Goal: Complete application form

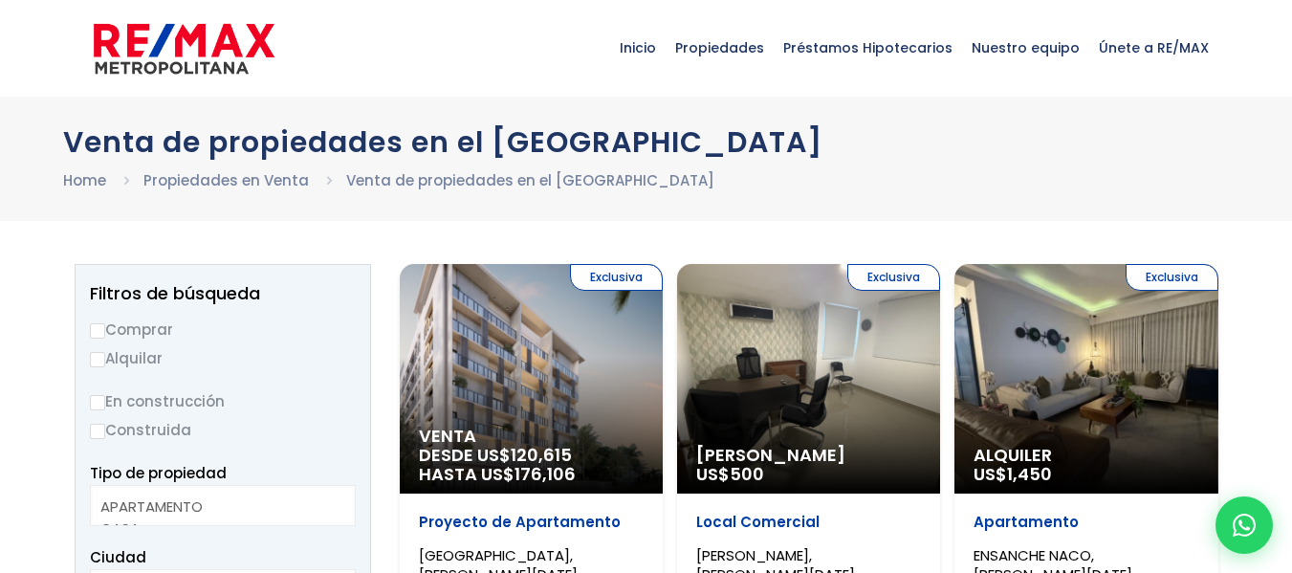
select select
drag, startPoint x: 1122, startPoint y: 45, endPoint x: 1075, endPoint y: 62, distance: 49.9
click at [1122, 45] on span "Únete a RE/MAX" at bounding box center [1153, 47] width 129 height 57
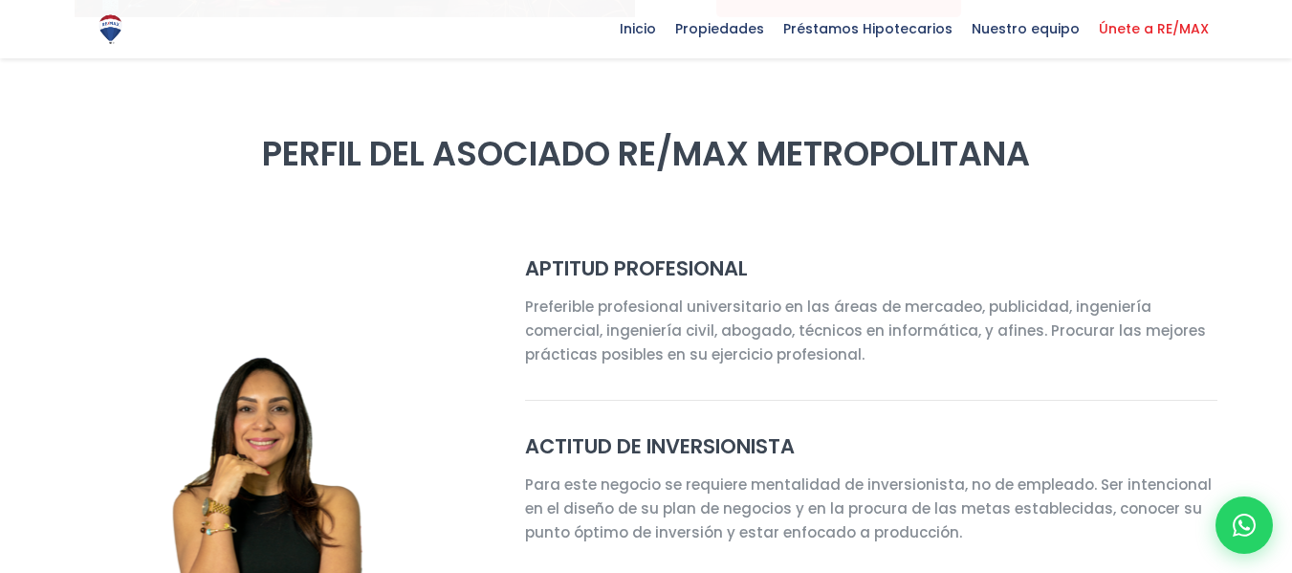
select select "DO"
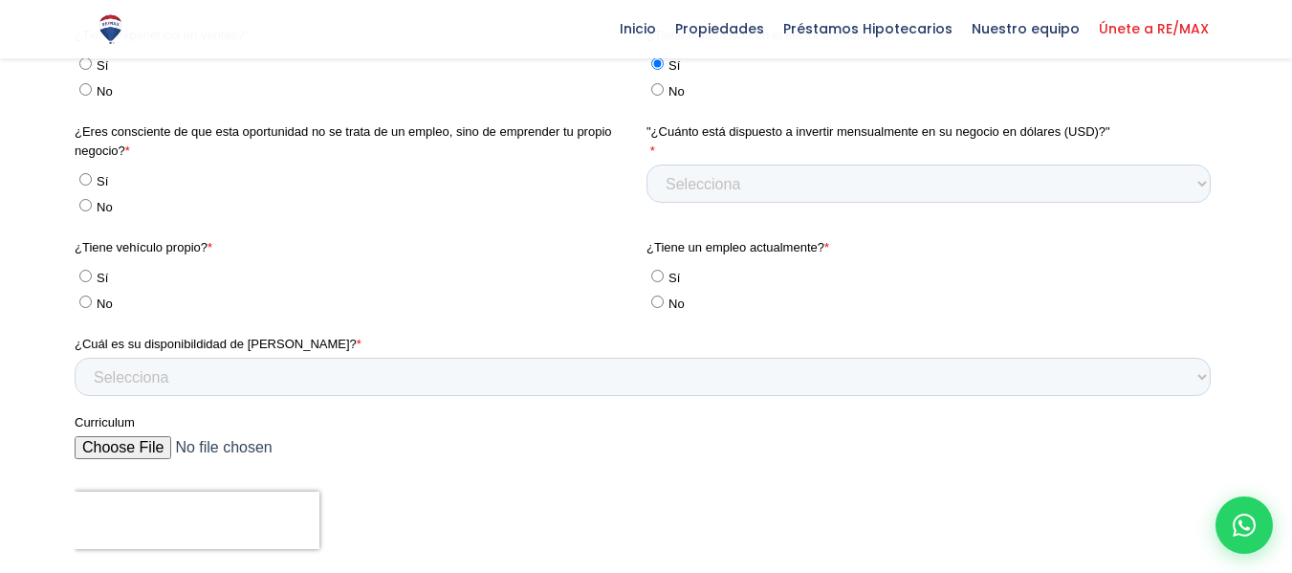
scroll to position [3465, 0]
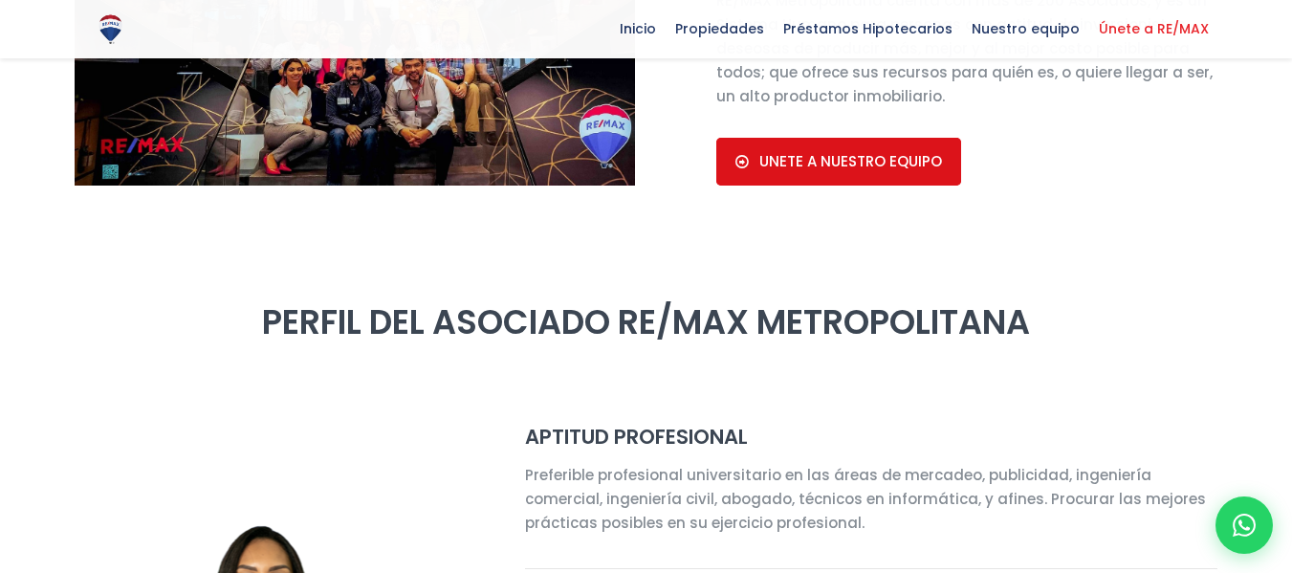
click at [795, 153] on span "UNETE A NUESTRO EQUIPO" at bounding box center [850, 161] width 183 height 17
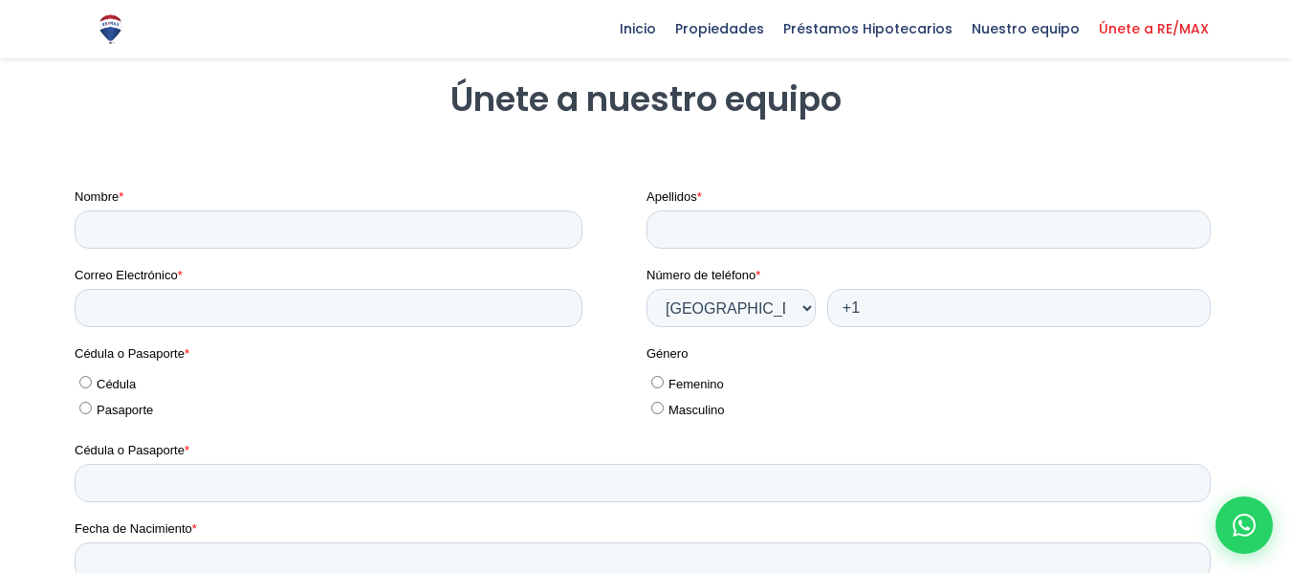
click at [357, 207] on div "Nombre *" at bounding box center [360, 217] width 572 height 61
click at [345, 240] on input "Nombre *" at bounding box center [328, 229] width 508 height 38
type input "Christopher"
type input "Herandez Rodriguez"
type input "christopherantoniohernandez210@gmail.com"
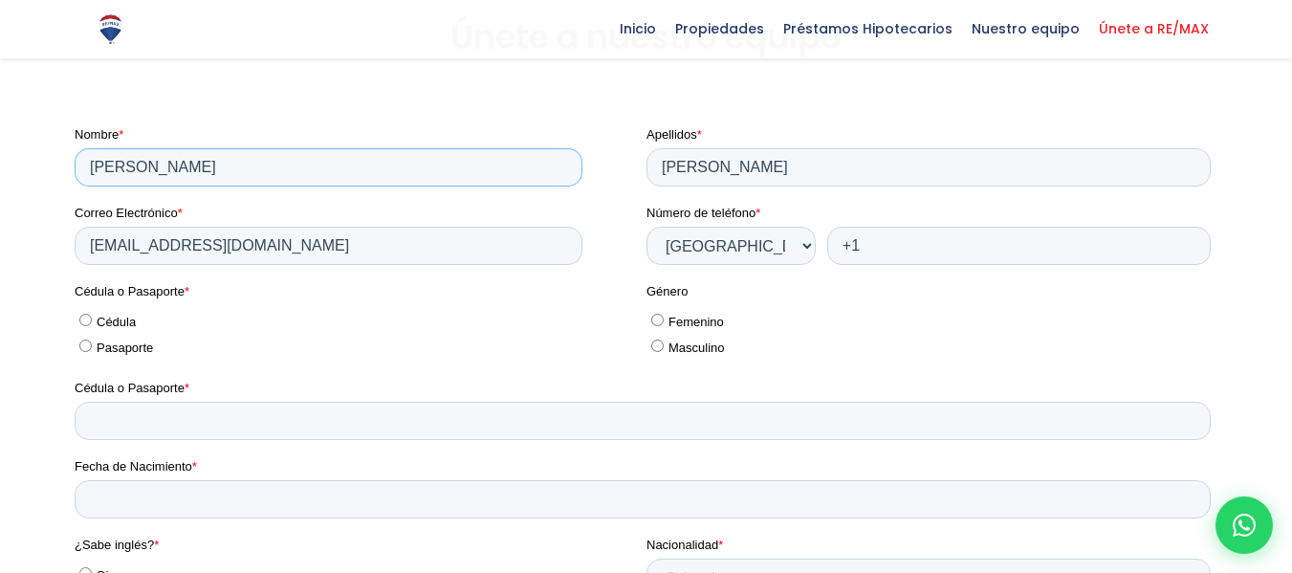
scroll to position [2848, 0]
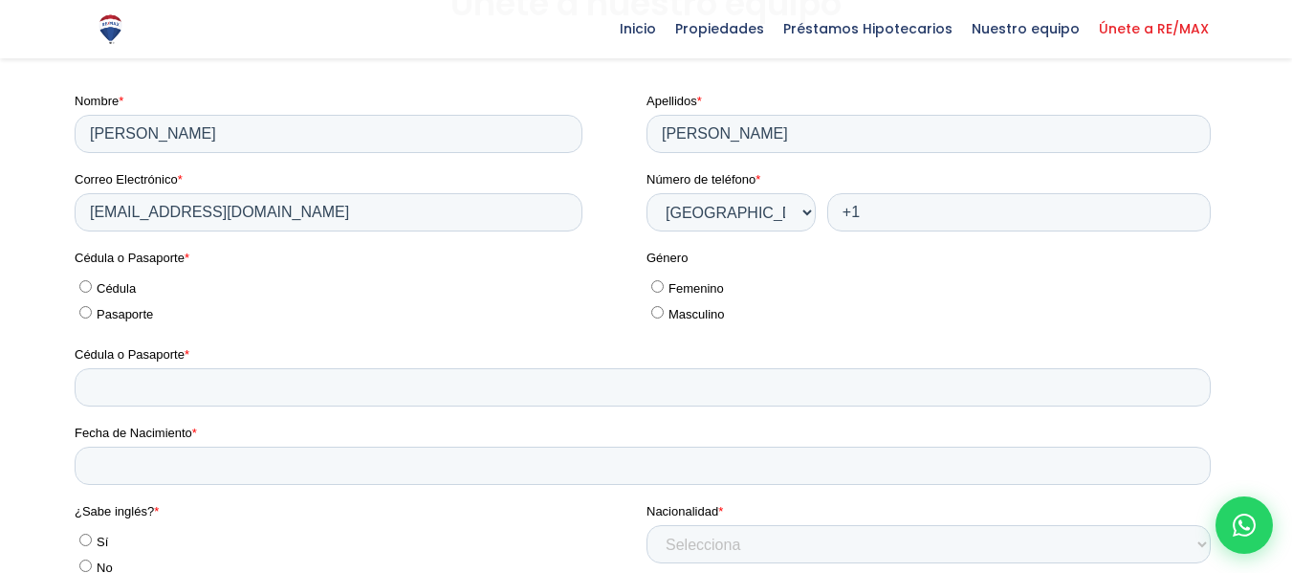
click at [133, 284] on span "Cédula" at bounding box center [115, 288] width 39 height 14
click at [91, 284] on input "Cédula" at bounding box center [84, 286] width 12 height 12
radio input "true"
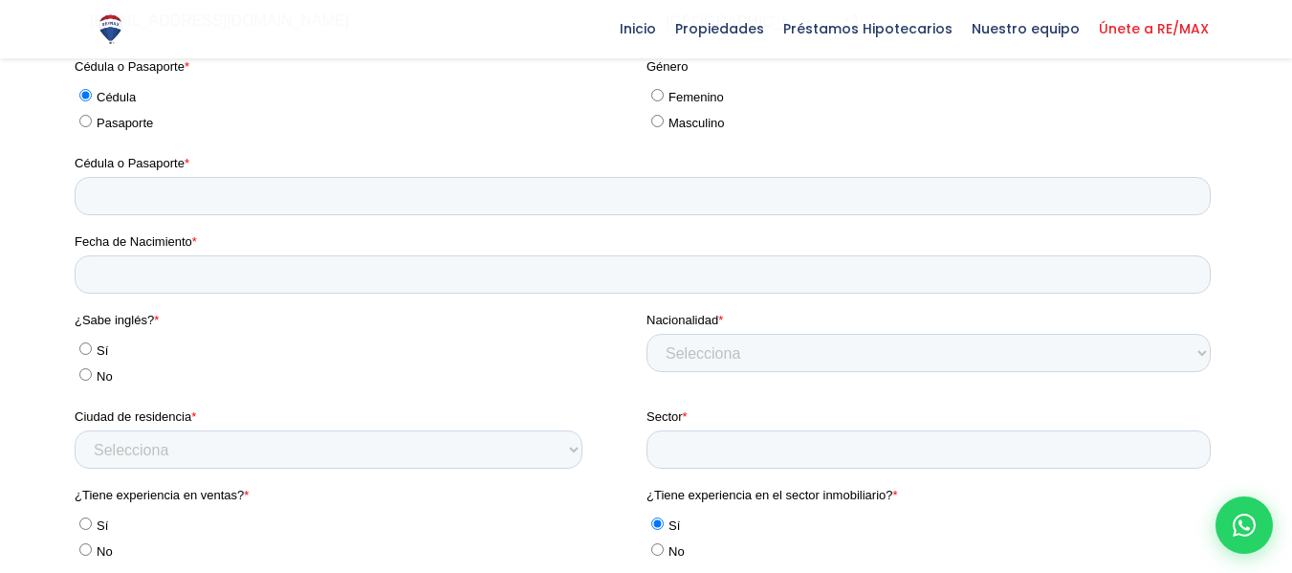
scroll to position [3135, 0]
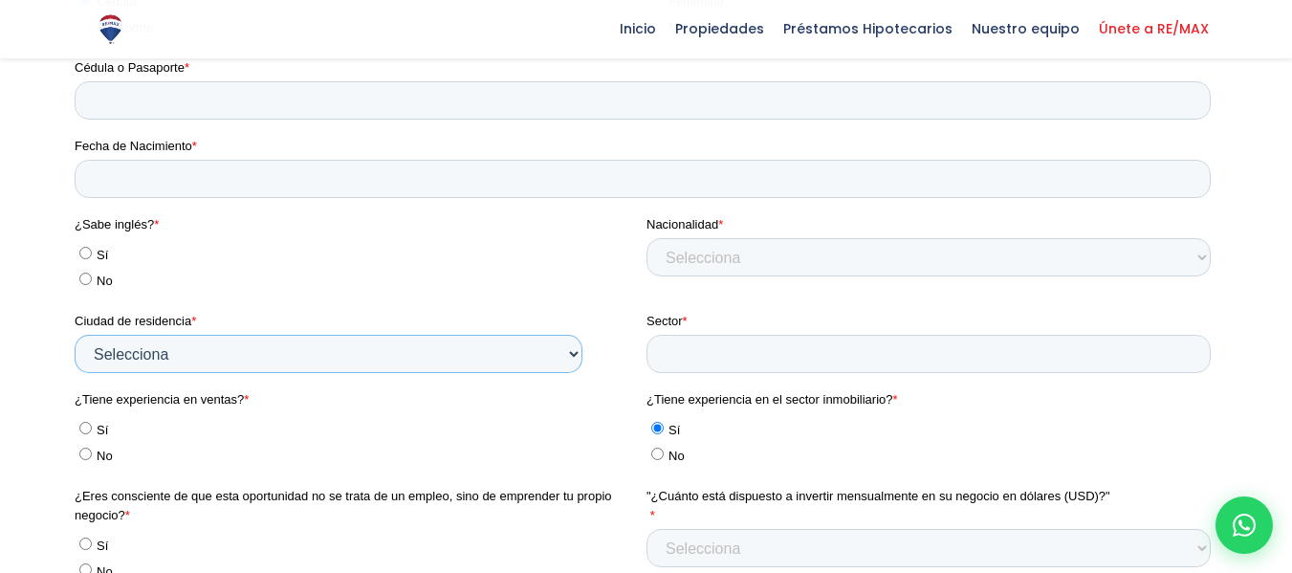
click at [221, 342] on select "Selecciona Azua Baoruco Barahona Dajabón Duarte Elías Piña El Seibo Espaillat H…" at bounding box center [328, 354] width 508 height 38
click at [205, 349] on select "Selecciona Azua Baoruco Barahona Dajabón Duarte Elías Piña El Seibo Espaillat H…" at bounding box center [328, 354] width 508 height 38
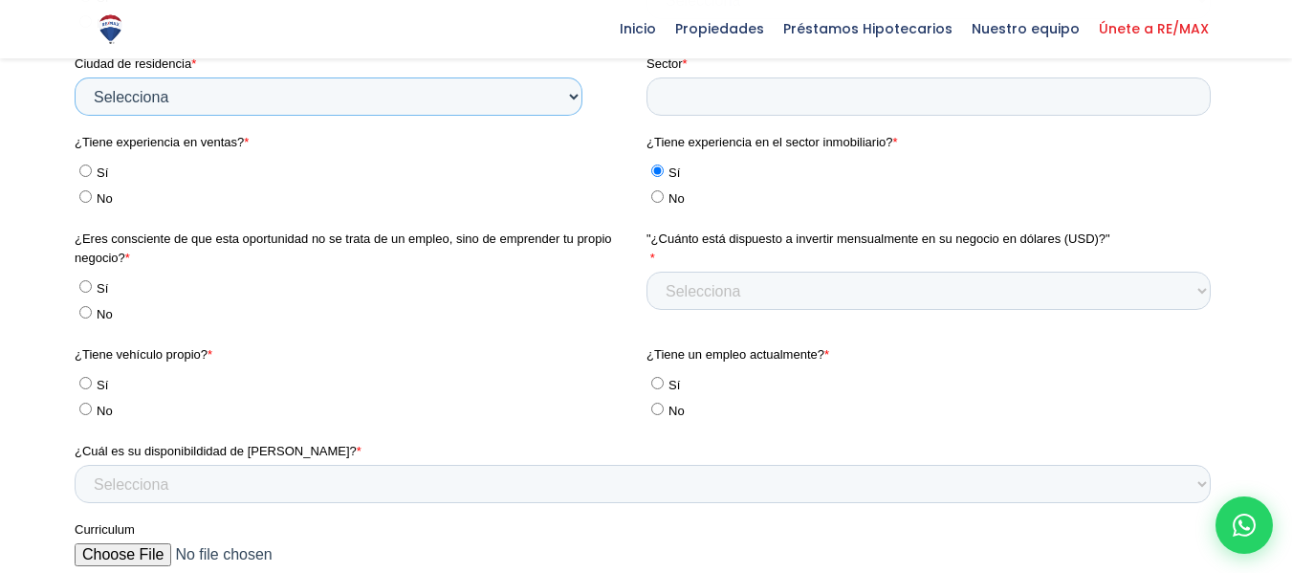
scroll to position [3421, 0]
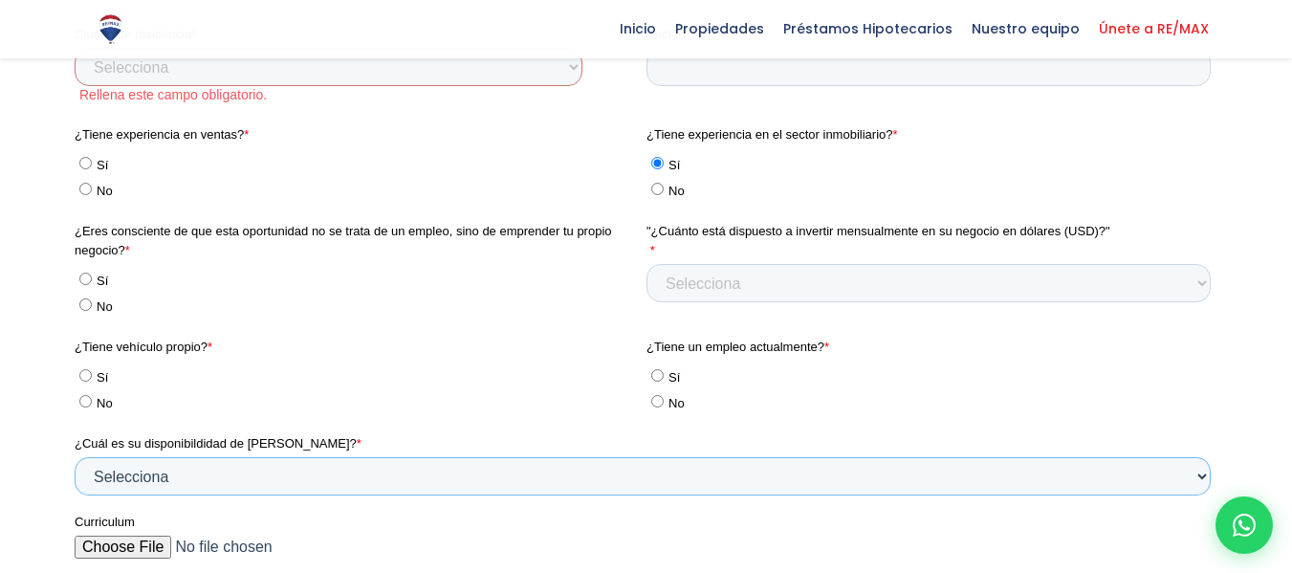
click at [249, 448] on div "¿Cuál es su disponibildidad de horario? * Selecciona Tiempo completo Tiempo par…" at bounding box center [646, 464] width 1144 height 61
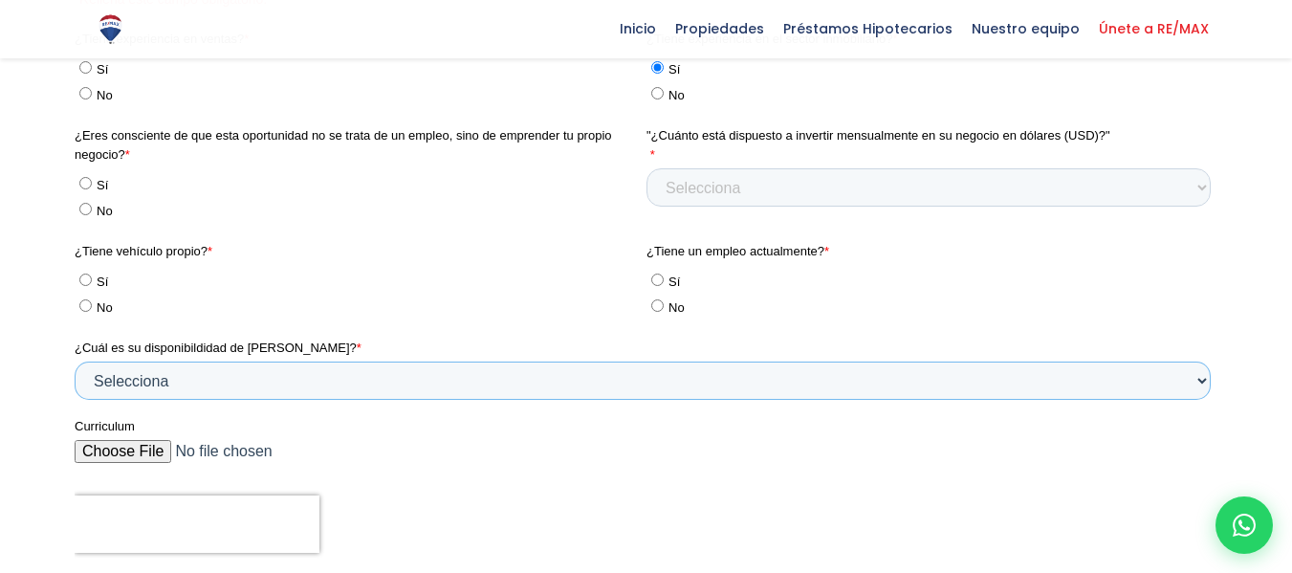
click at [239, 385] on select "Selecciona Tiempo completo Tiempo parcial Horario flexible" at bounding box center [642, 380] width 1136 height 38
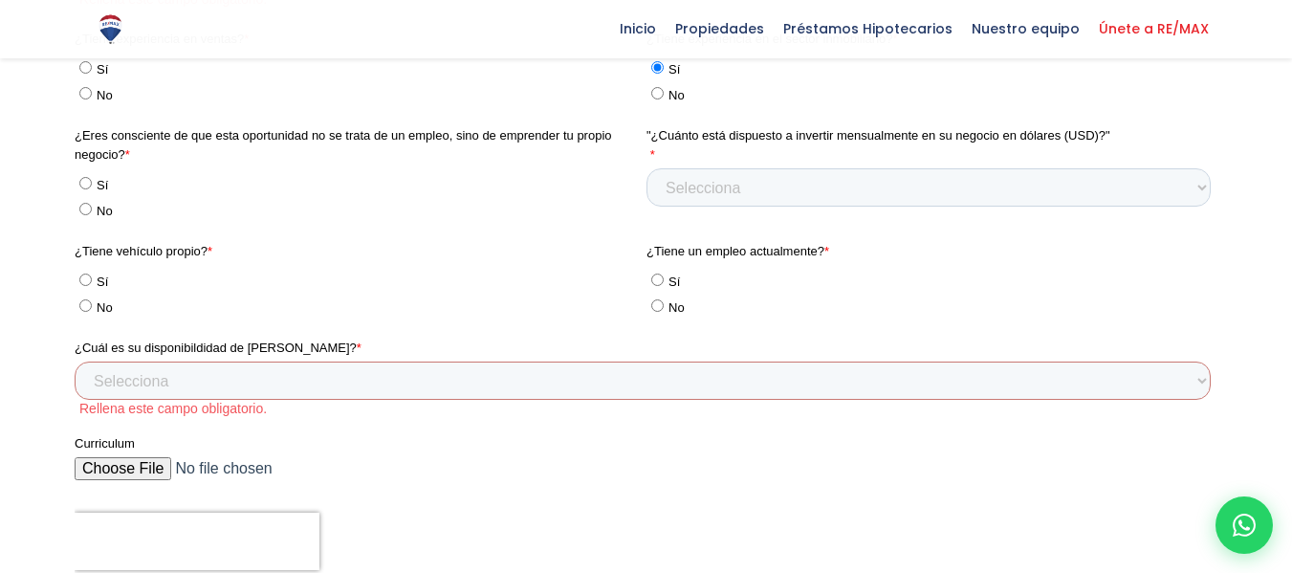
click at [293, 287] on label "Sí" at bounding box center [357, 281] width 559 height 20
click at [91, 286] on input "Sí" at bounding box center [84, 279] width 12 height 12
radio input "true"
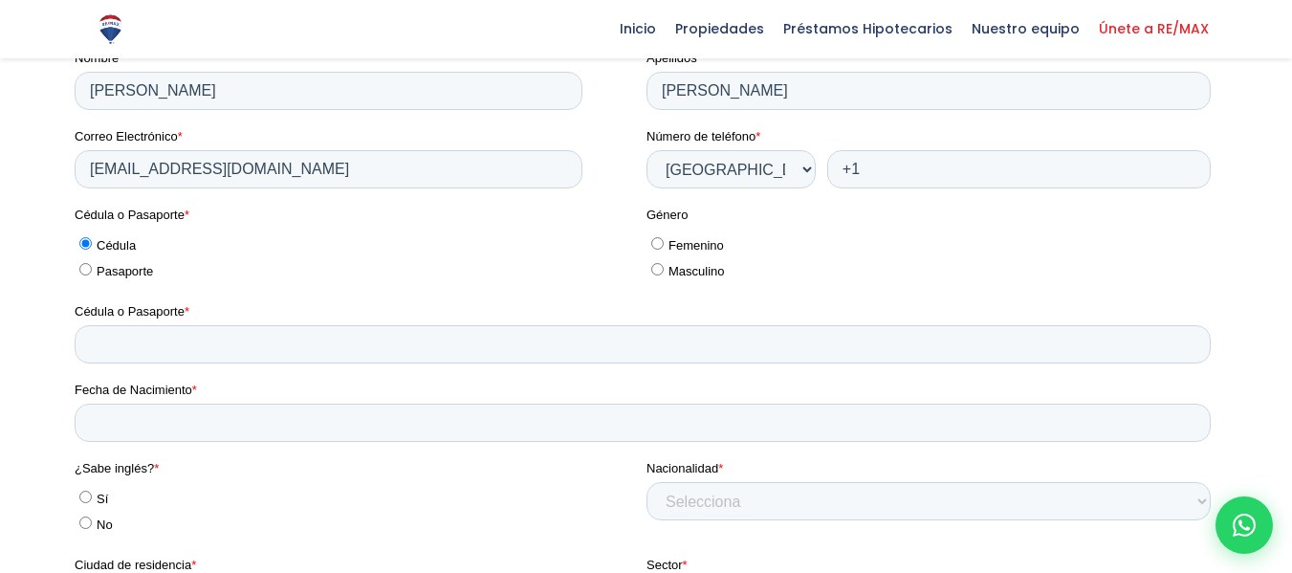
scroll to position [2585, 0]
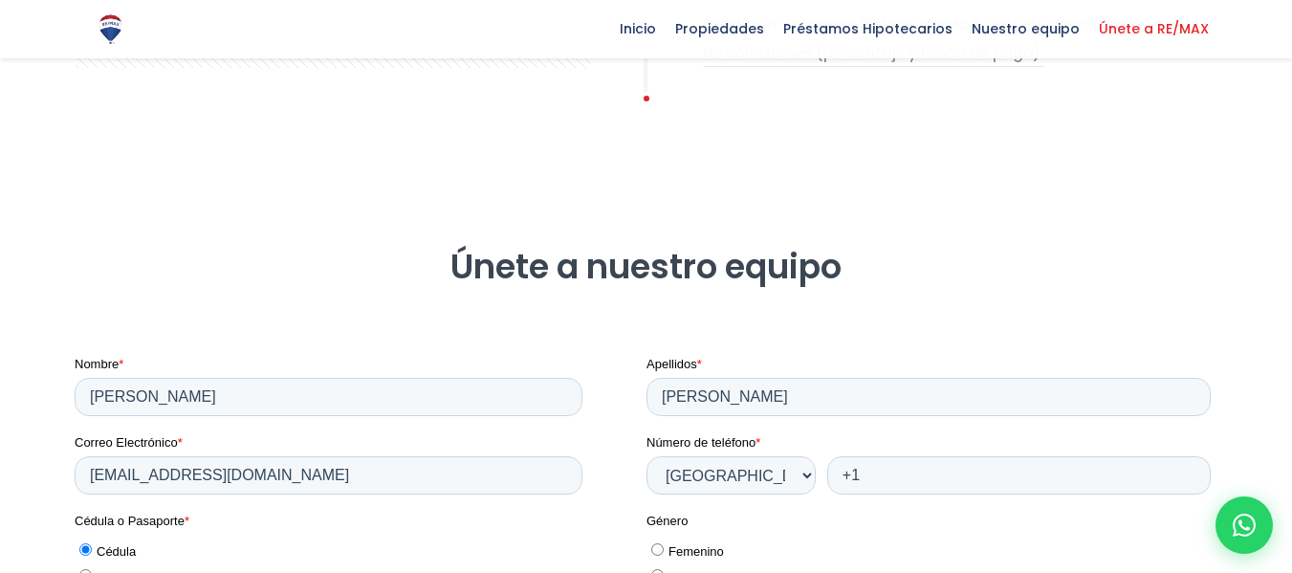
scroll to position [501, 0]
